Goal: Find specific page/section

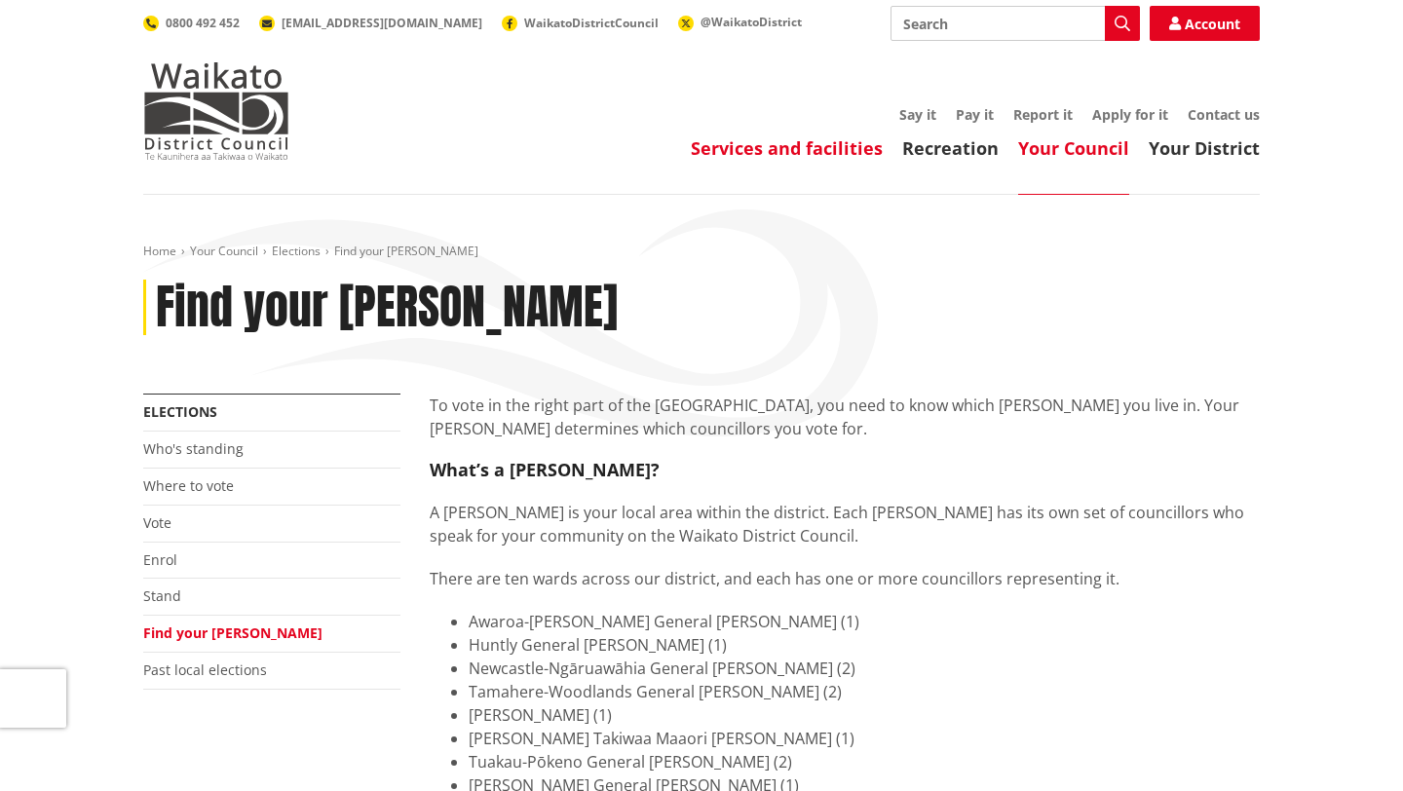
click at [781, 142] on link "Services and facilities" at bounding box center [787, 147] width 192 height 23
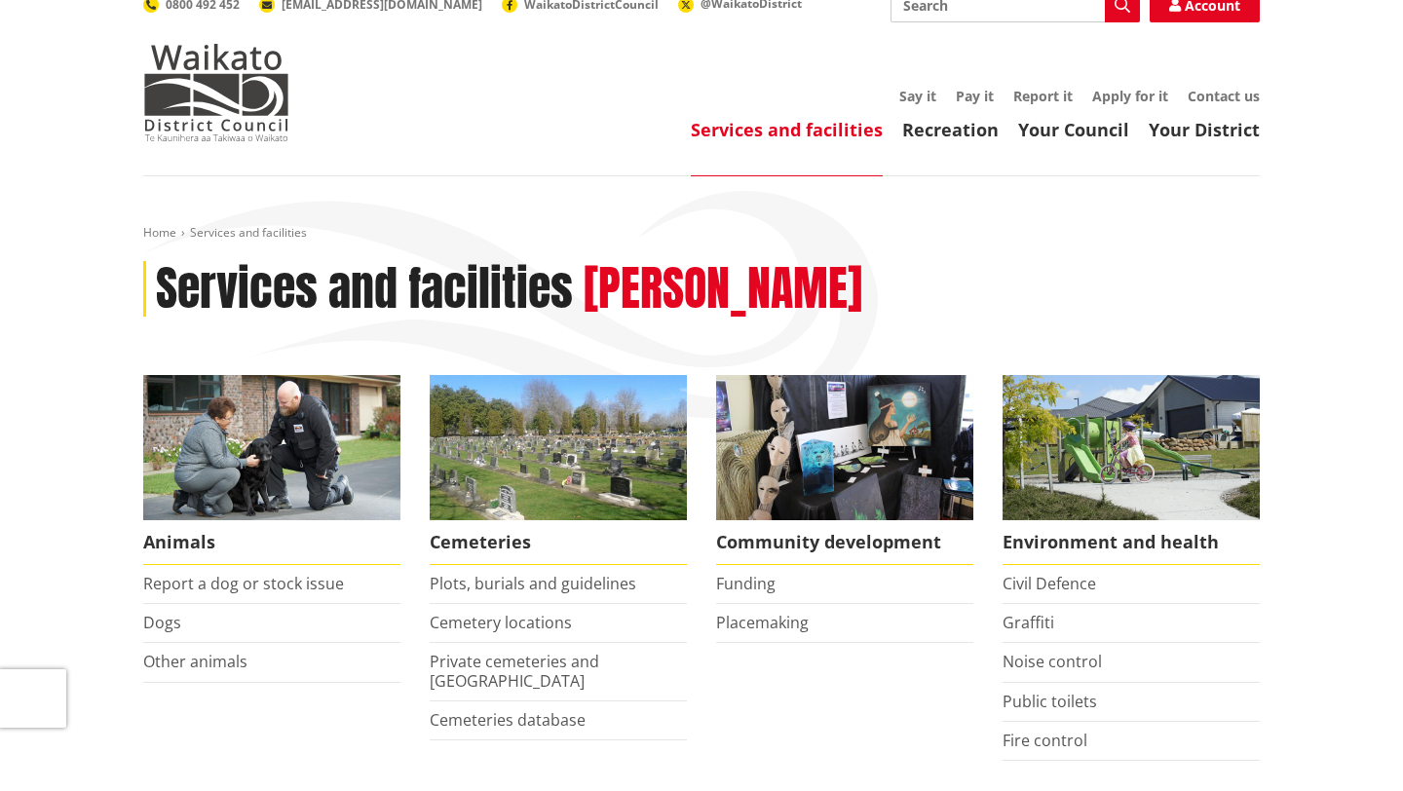
scroll to position [19, 0]
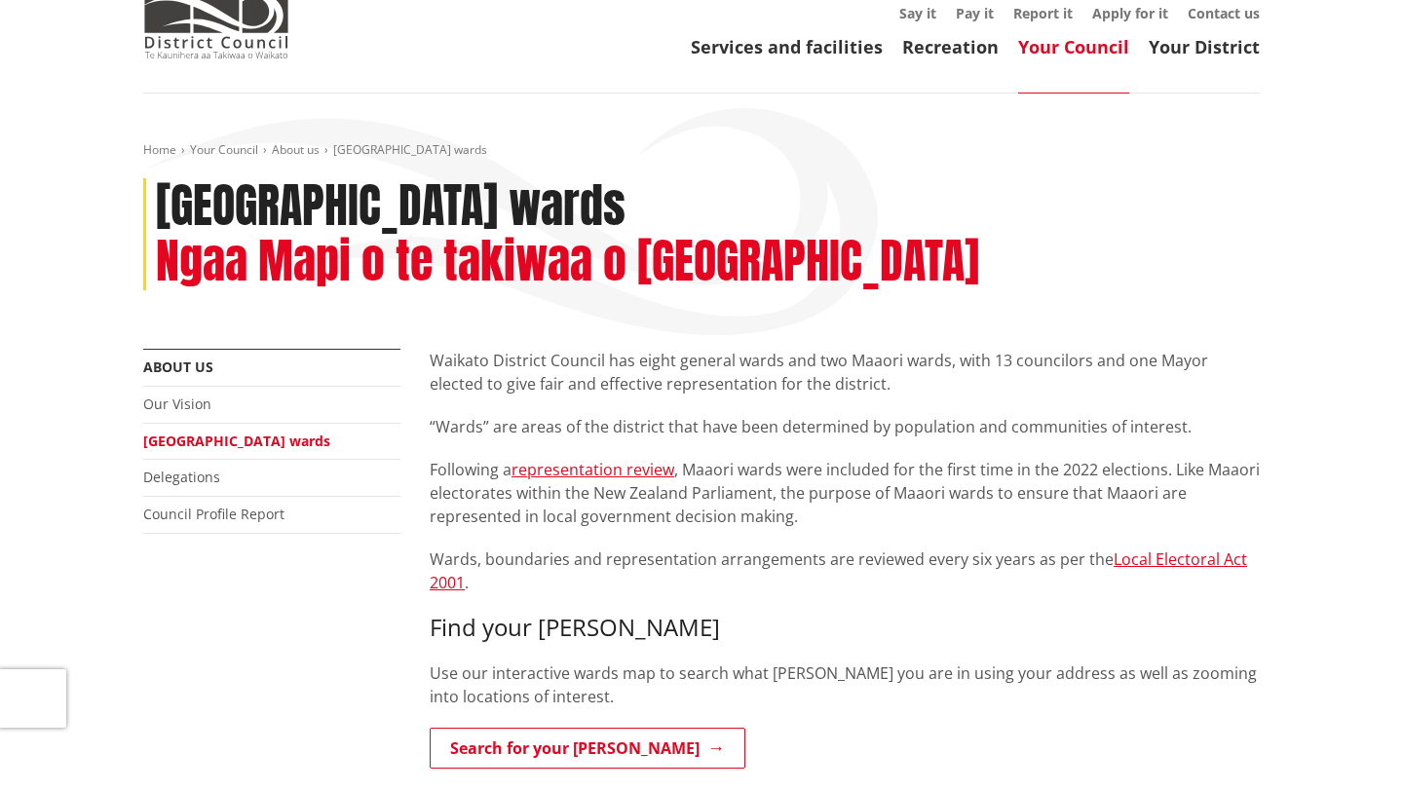
scroll to position [57, 0]
